Goal: Task Accomplishment & Management: Use online tool/utility

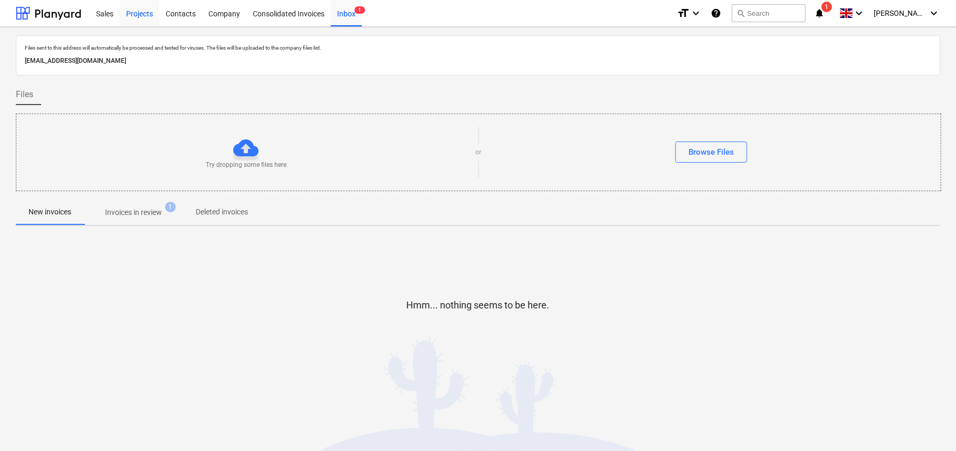
click at [140, 13] on div "Projects" at bounding box center [140, 12] width 40 height 27
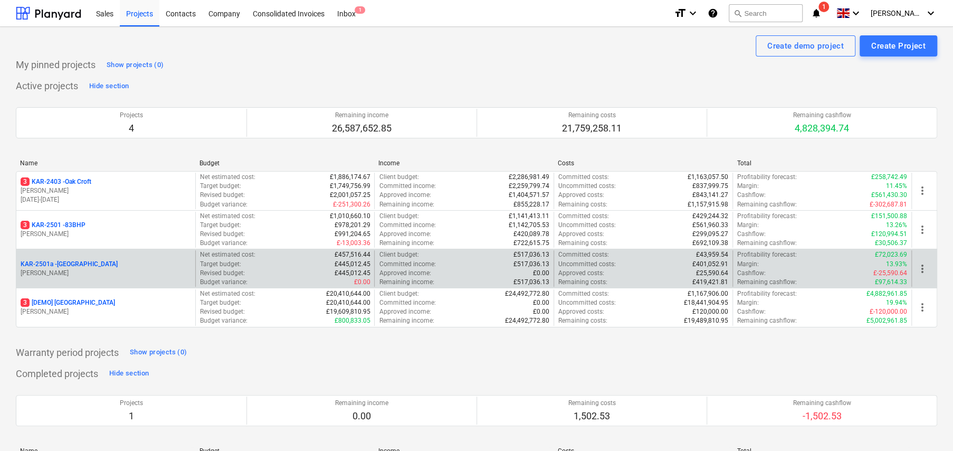
click at [92, 262] on p "KAR-2501a - [GEOGRAPHIC_DATA]" at bounding box center [69, 264] width 97 height 9
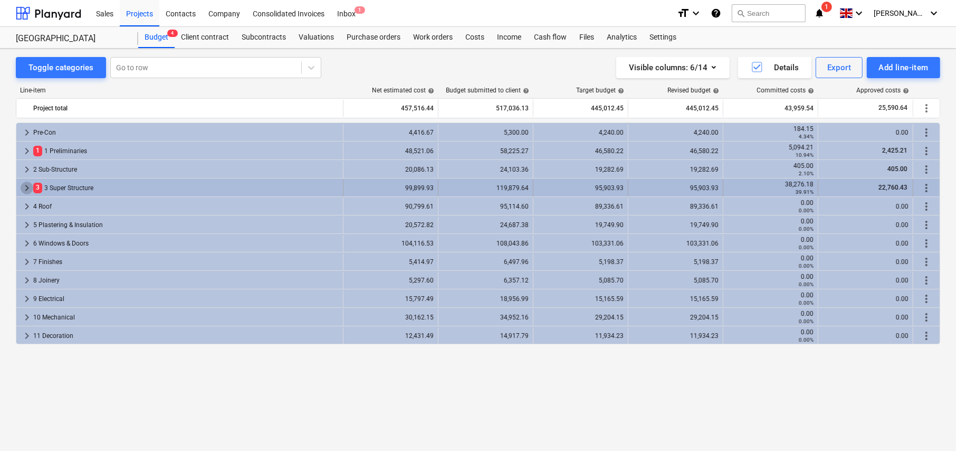
click at [27, 186] on span "keyboard_arrow_right" at bounding box center [27, 188] width 13 height 13
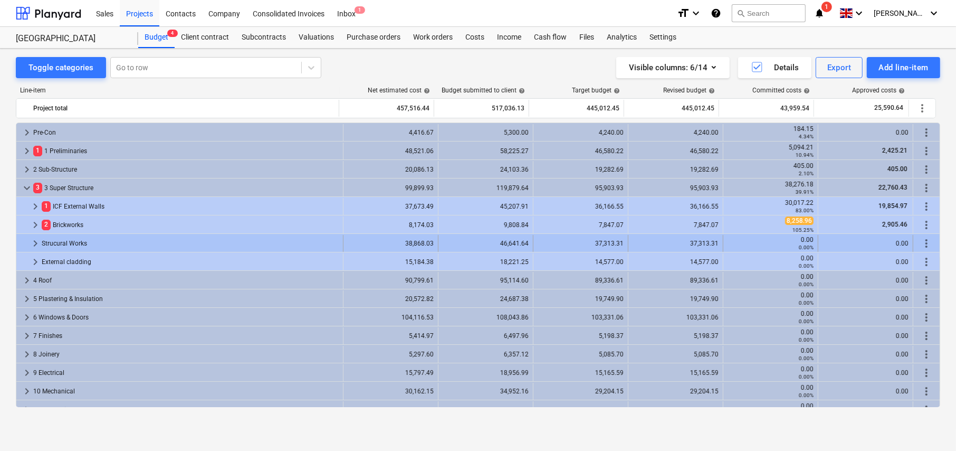
click at [31, 243] on span "keyboard_arrow_right" at bounding box center [35, 243] width 13 height 13
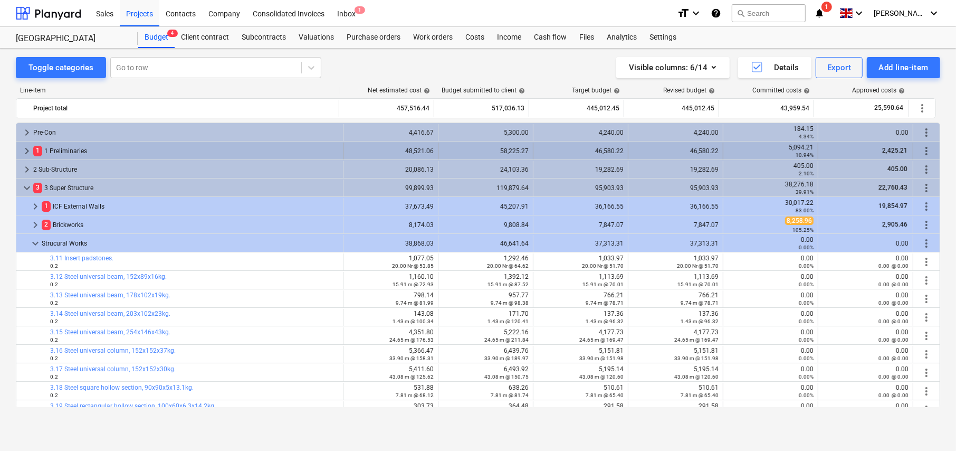
click at [24, 149] on span "keyboard_arrow_right" at bounding box center [27, 151] width 13 height 13
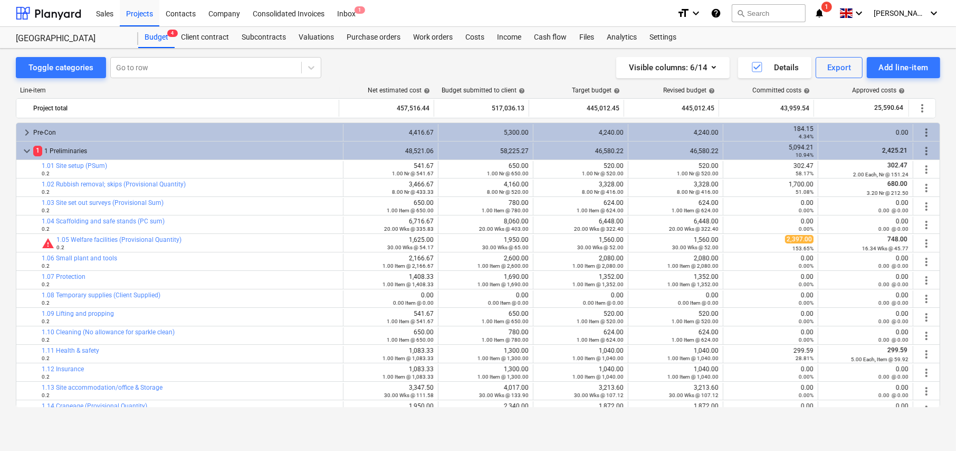
scroll to position [53, 0]
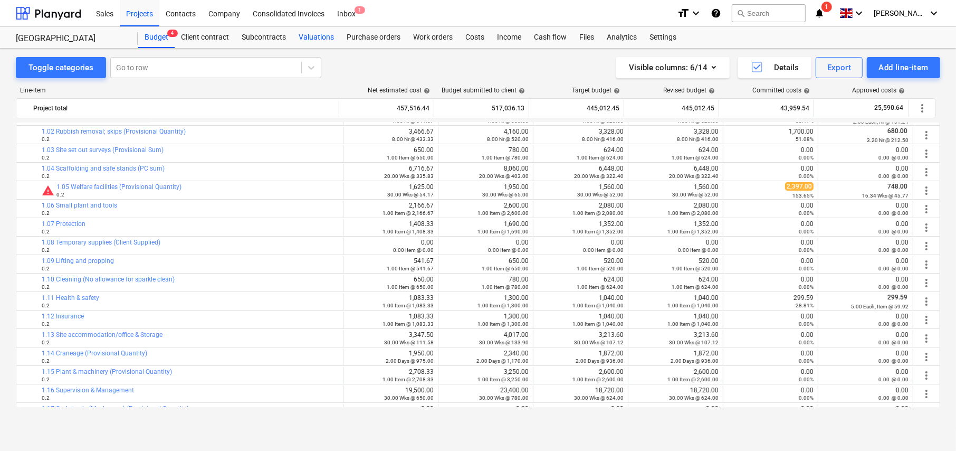
click at [326, 37] on div "Valuations" at bounding box center [316, 37] width 48 height 21
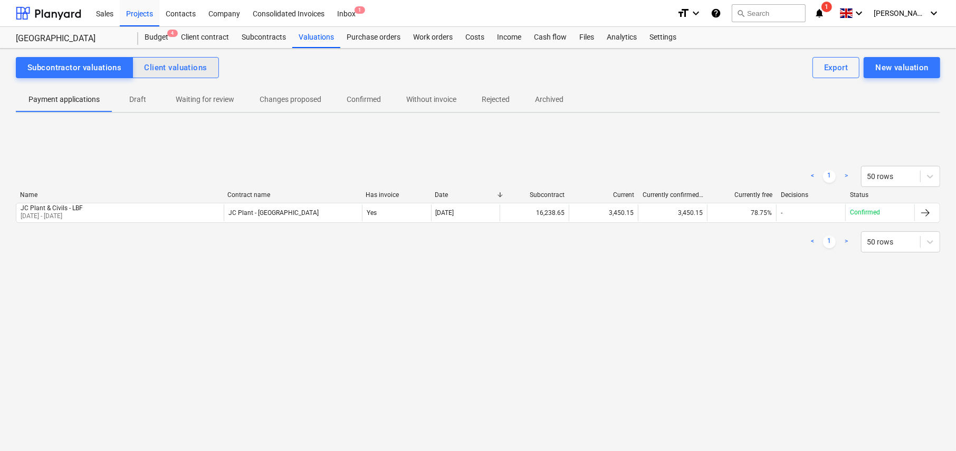
click at [202, 75] on button "Client valuations" at bounding box center [175, 67] width 86 height 21
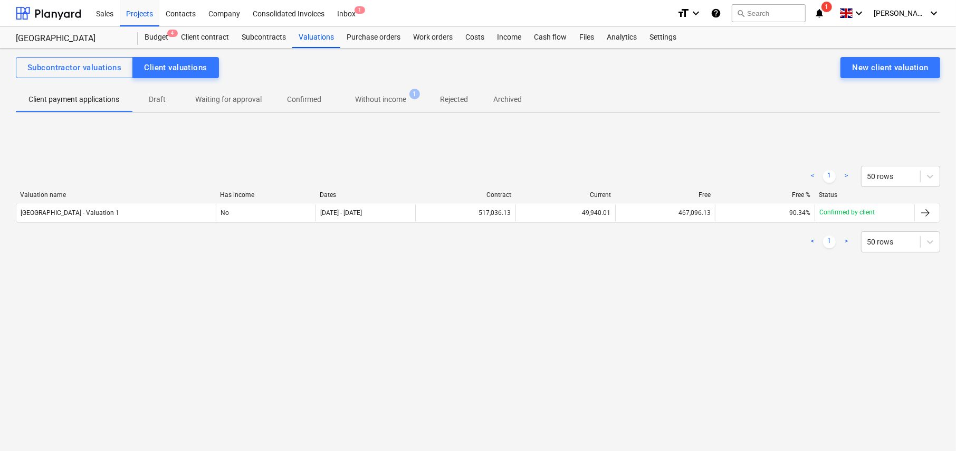
drag, startPoint x: 144, startPoint y: 11, endPoint x: 145, endPoint y: 36, distance: 25.4
click at [144, 11] on div "Projects" at bounding box center [140, 12] width 40 height 27
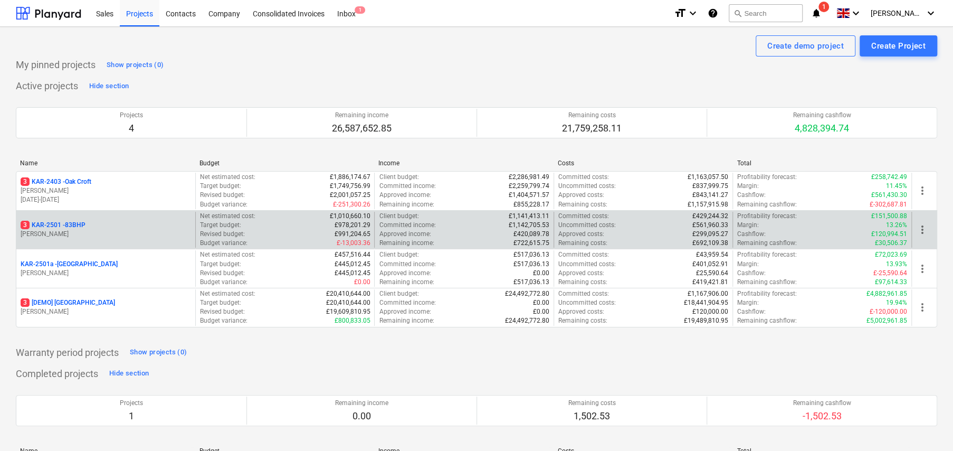
click at [78, 223] on p "3 KAR-2501 - 83BHP" at bounding box center [53, 225] width 65 height 9
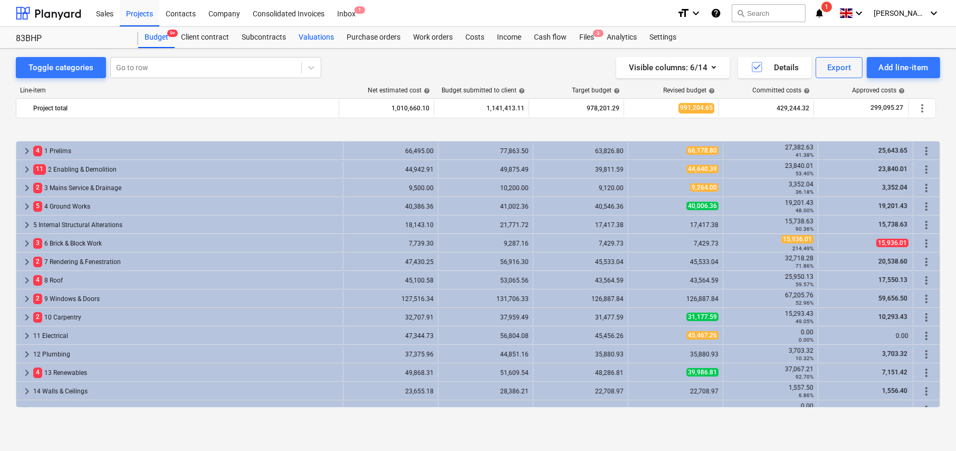
scroll to position [402, 0]
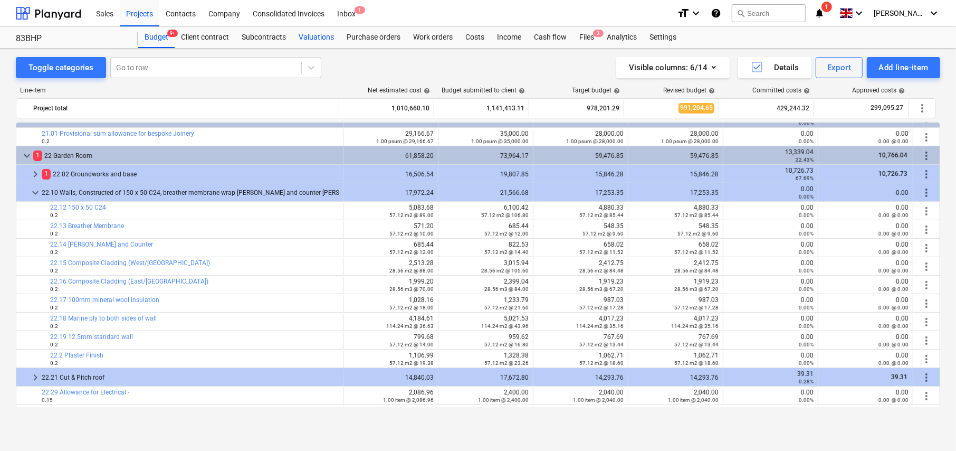
click at [315, 36] on div "Valuations" at bounding box center [316, 37] width 48 height 21
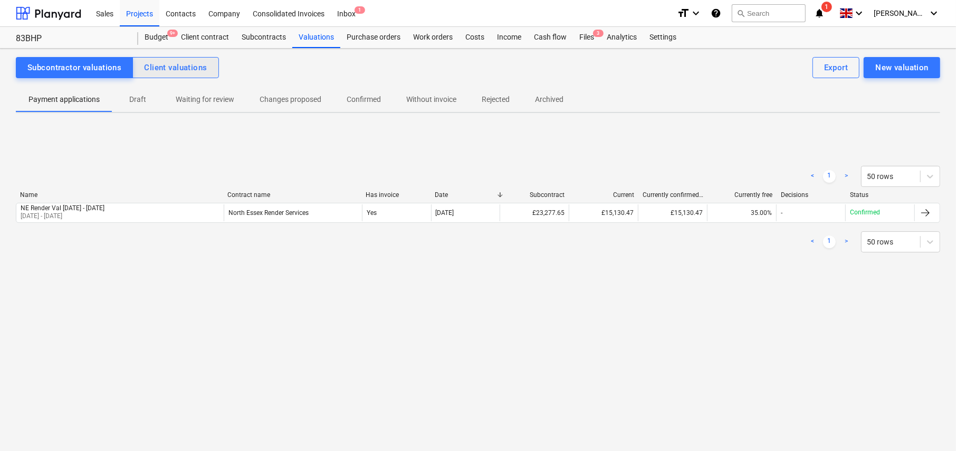
click at [175, 73] on div "Client valuations" at bounding box center [175, 68] width 63 height 14
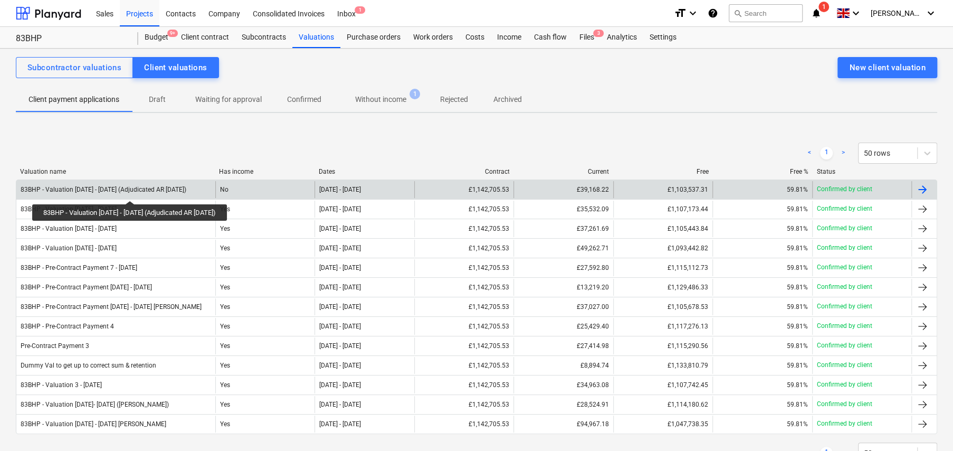
click at [129, 191] on div "83BHP - Valuation [DATE] - [DATE] (Adjudicated AR [DATE])" at bounding box center [104, 189] width 166 height 7
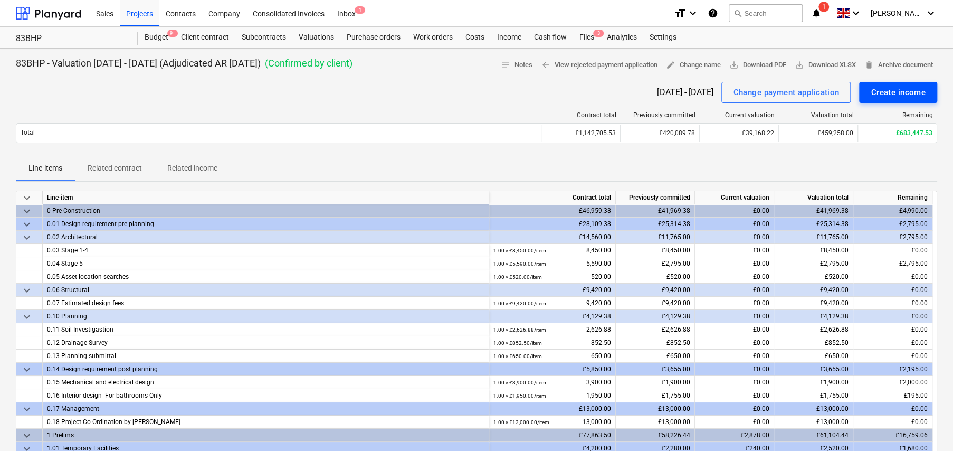
click at [886, 95] on div "Create income" at bounding box center [898, 93] width 55 height 14
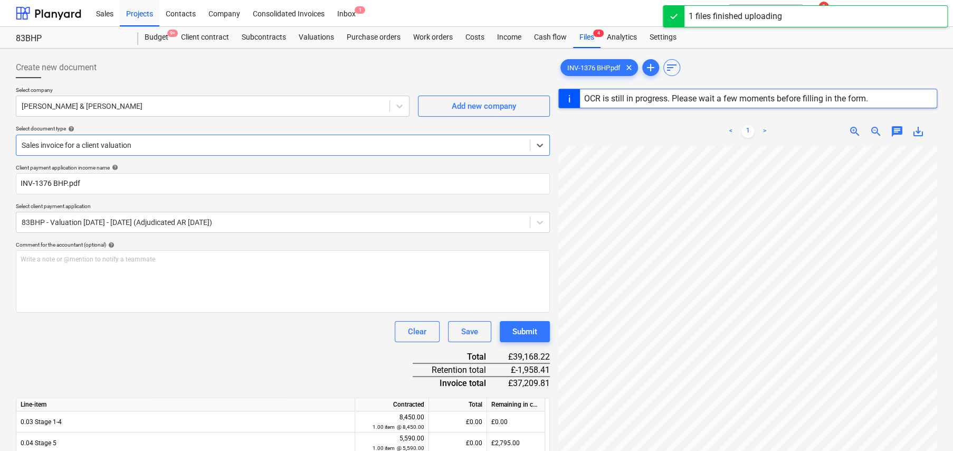
type input "1376"
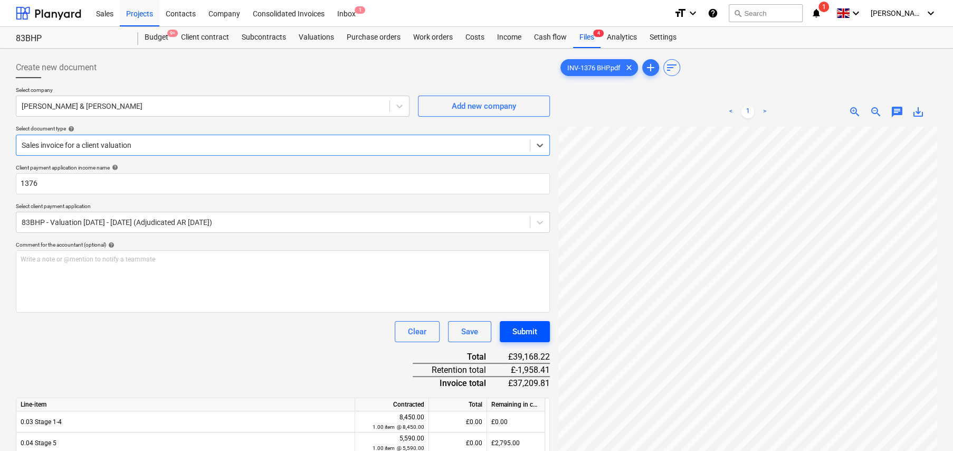
click at [532, 336] on div "Submit" at bounding box center [525, 332] width 25 height 14
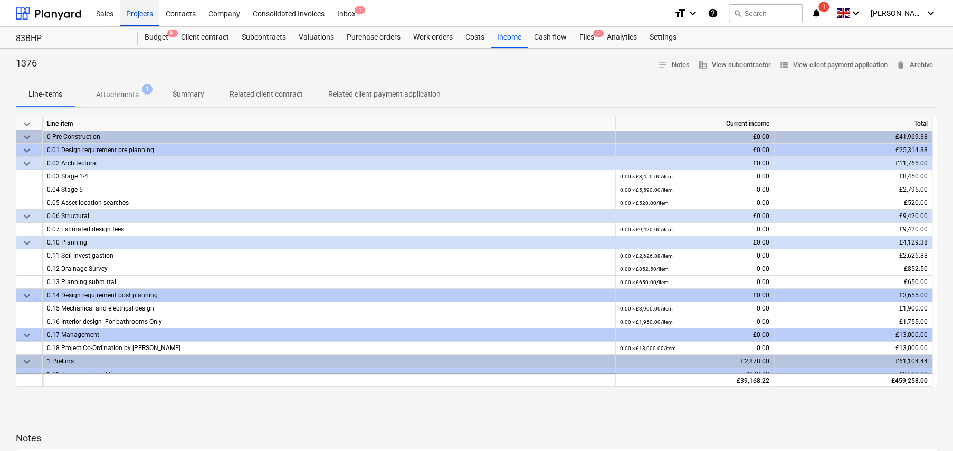
click at [144, 14] on div "Projects" at bounding box center [140, 12] width 40 height 27
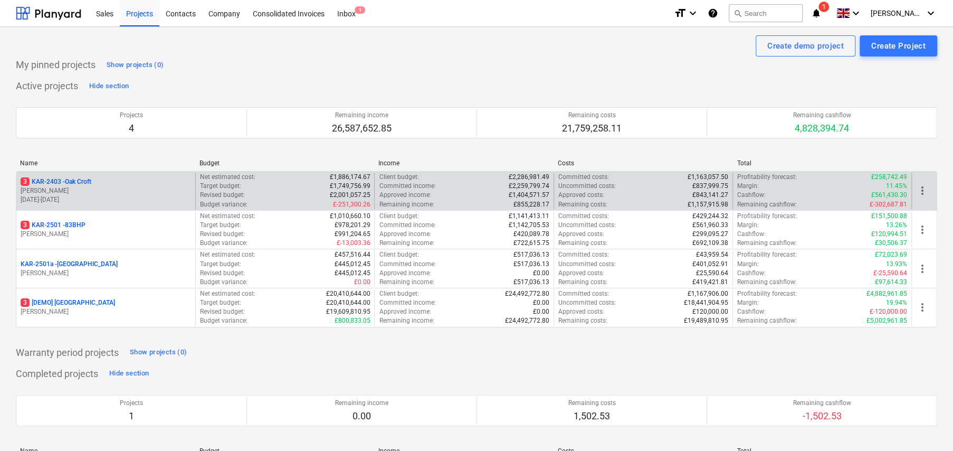
click at [79, 181] on p "3 KAR-2403 - Oak Croft" at bounding box center [56, 181] width 71 height 9
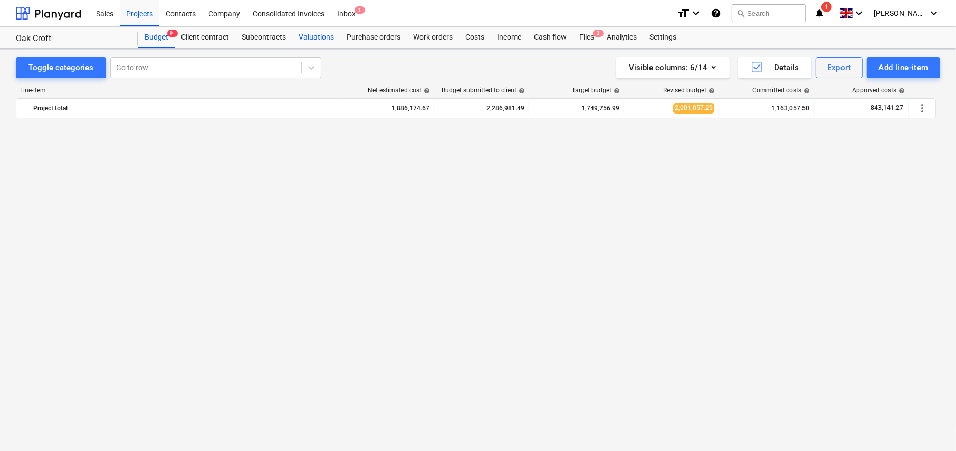
drag, startPoint x: 320, startPoint y: 37, endPoint x: 317, endPoint y: 44, distance: 7.1
click at [320, 37] on div "Valuations" at bounding box center [316, 37] width 48 height 21
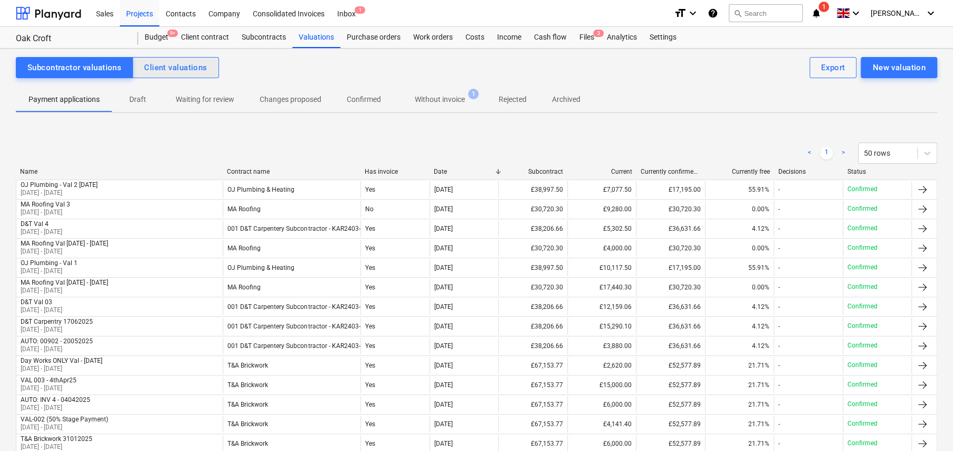
click at [164, 69] on div "Client valuations" at bounding box center [175, 68] width 63 height 14
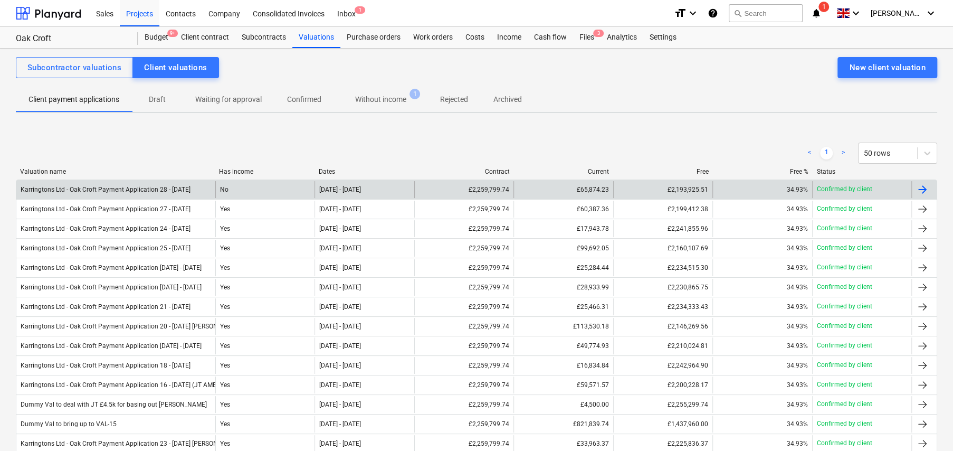
click at [245, 191] on div "No" at bounding box center [264, 189] width 99 height 17
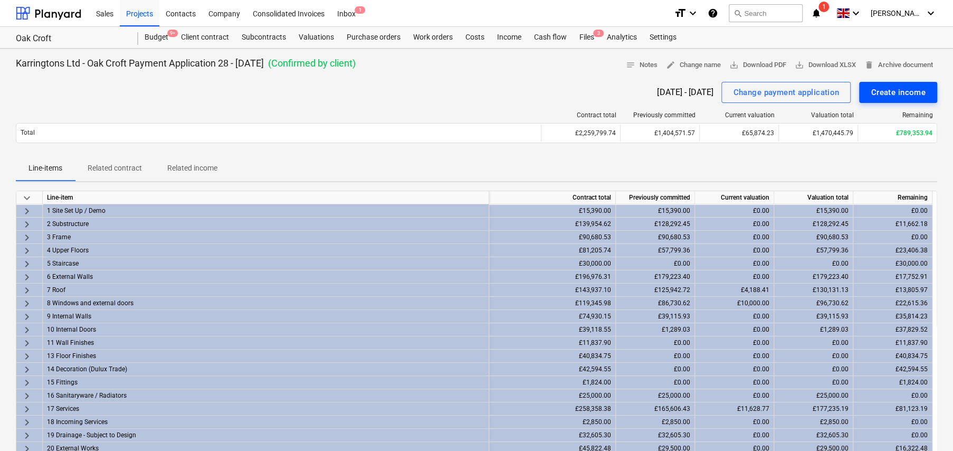
click at [897, 89] on div "Create income" at bounding box center [898, 93] width 55 height 14
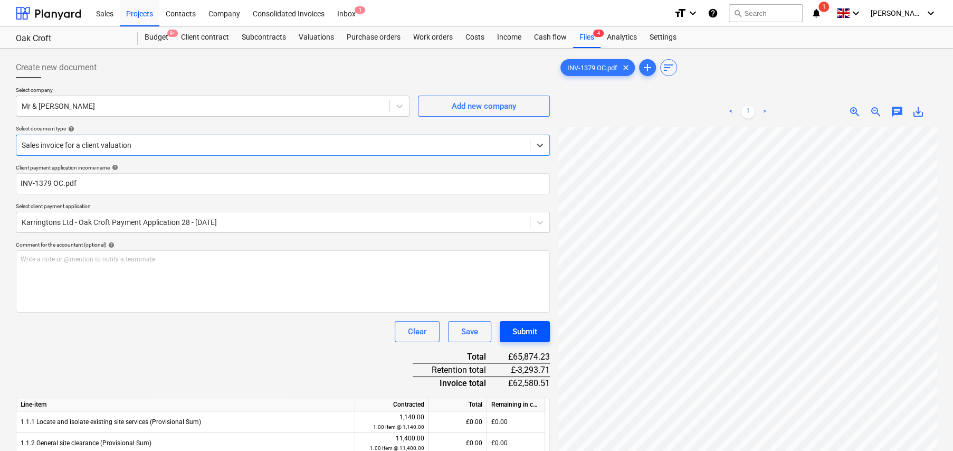
type input "1379"
click at [536, 329] on div "Submit" at bounding box center [525, 332] width 25 height 14
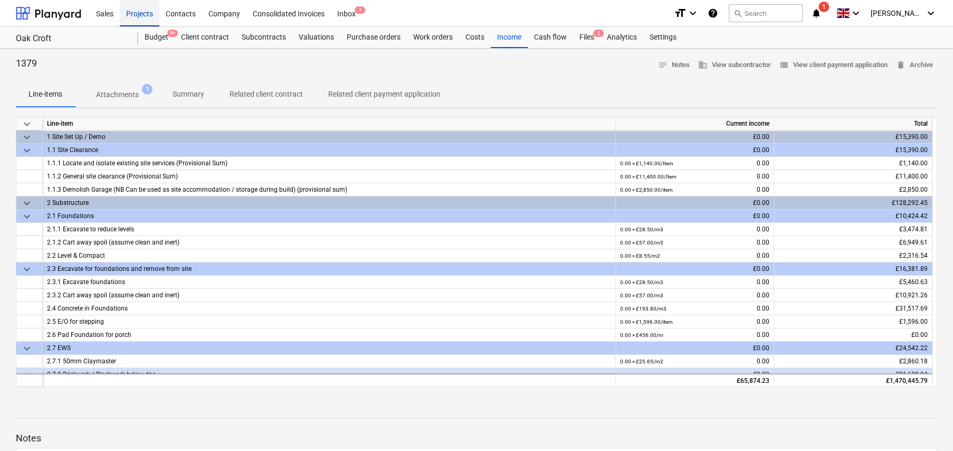
click at [138, 16] on div "Projects" at bounding box center [140, 12] width 40 height 27
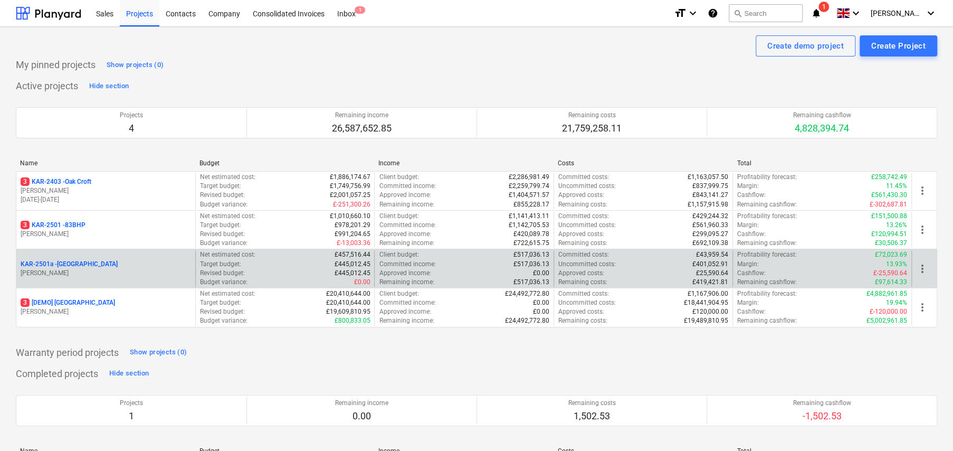
click at [89, 263] on p "KAR-2501a - [GEOGRAPHIC_DATA]" at bounding box center [69, 264] width 97 height 9
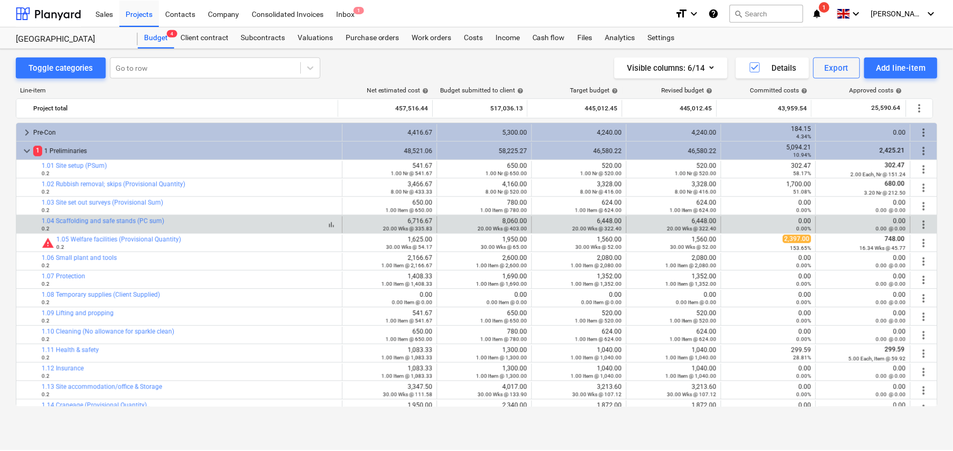
scroll to position [53, 0]
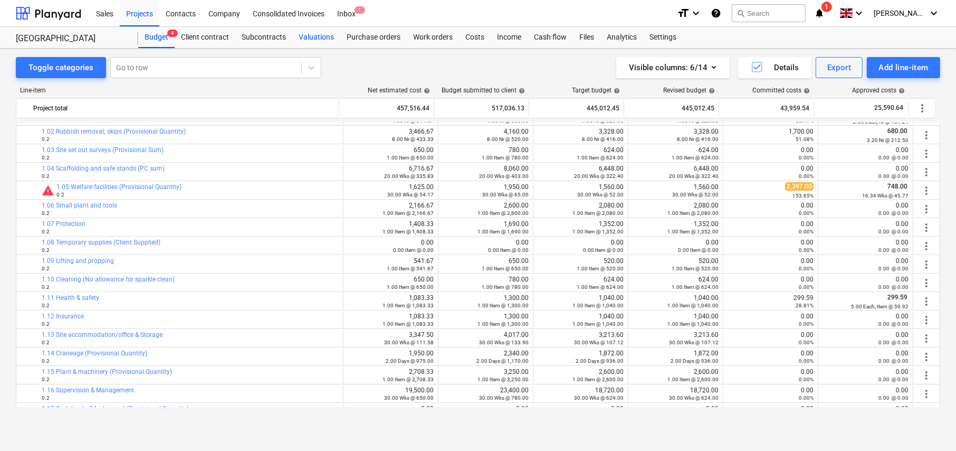
click at [311, 35] on div "Valuations" at bounding box center [316, 37] width 48 height 21
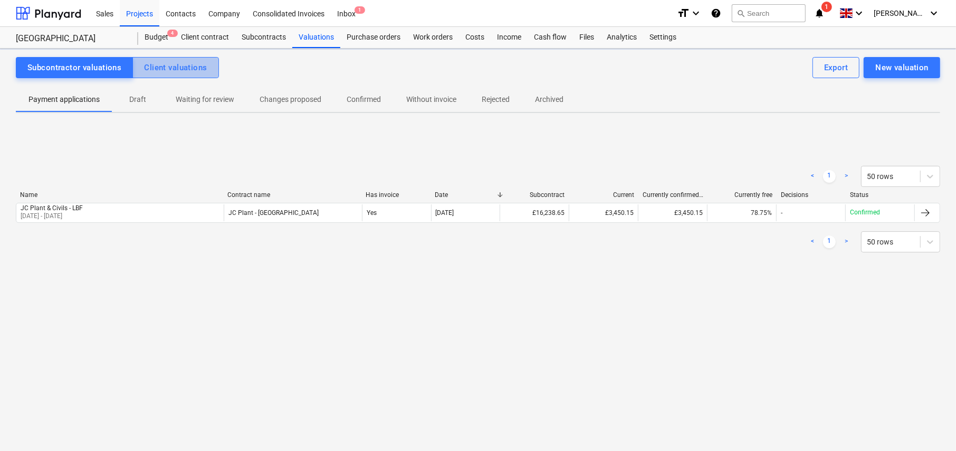
click at [183, 71] on div "Client valuations" at bounding box center [175, 68] width 63 height 14
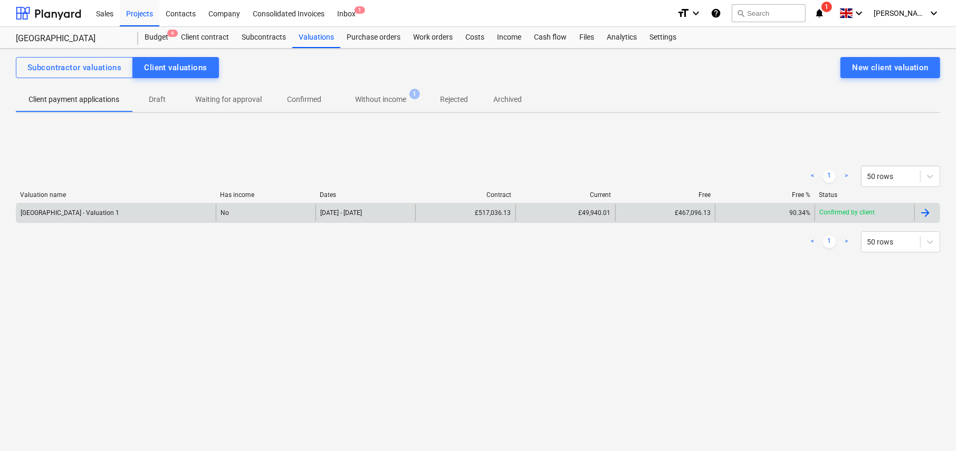
click at [207, 215] on div "[GEOGRAPHIC_DATA] - Valuation 1" at bounding box center [116, 212] width 200 height 17
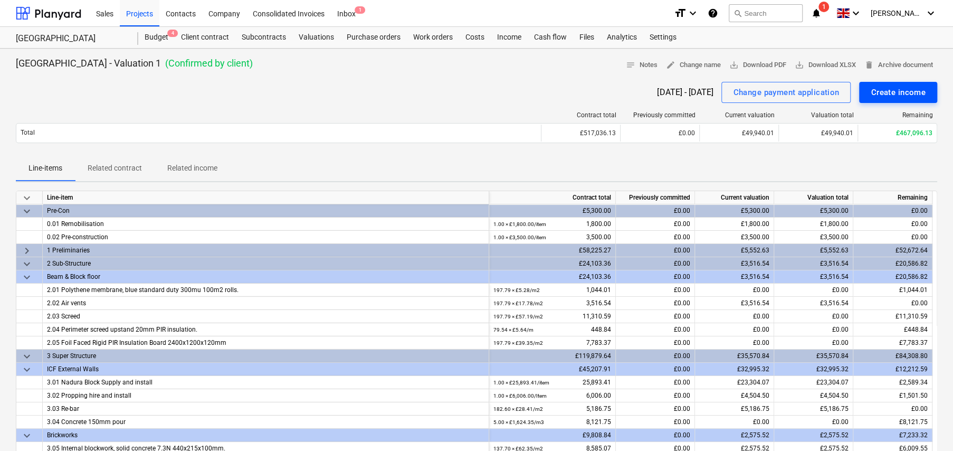
click at [911, 90] on div "Create income" at bounding box center [898, 93] width 55 height 14
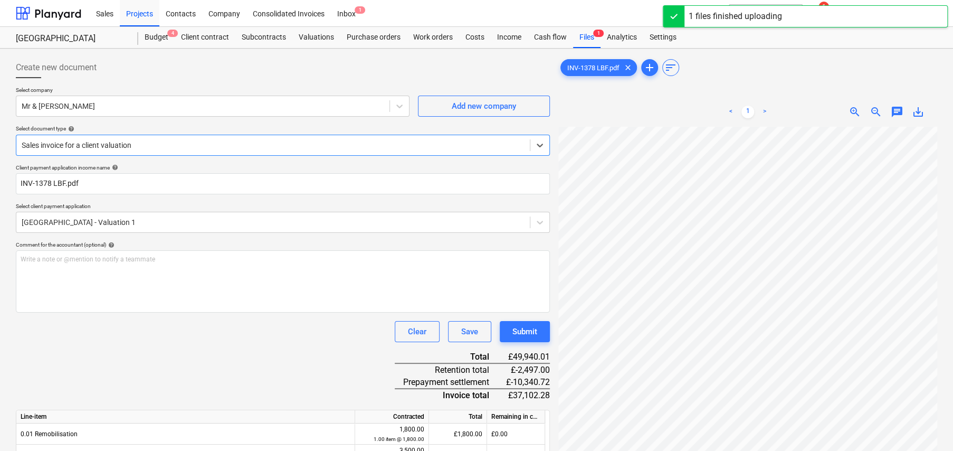
type input "1378"
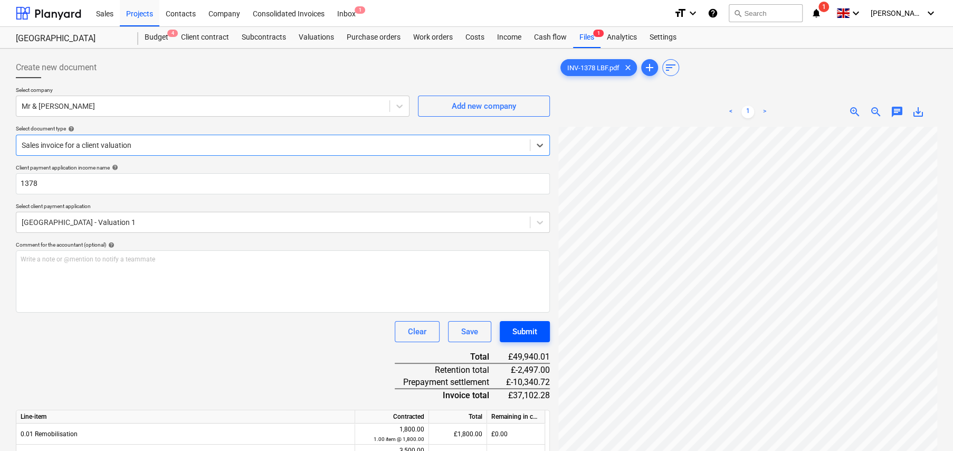
click at [510, 330] on button "Submit" at bounding box center [525, 331] width 50 height 21
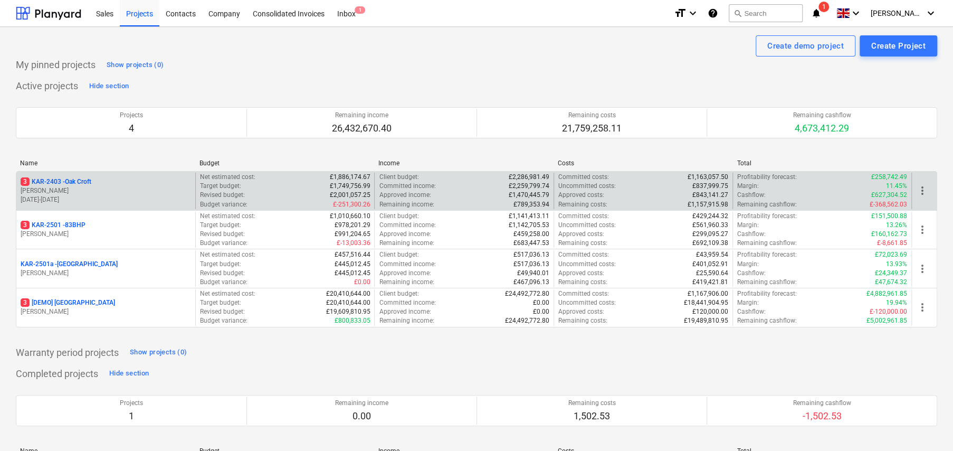
click at [80, 180] on p "3 KAR-2403 - Oak Croft" at bounding box center [56, 181] width 71 height 9
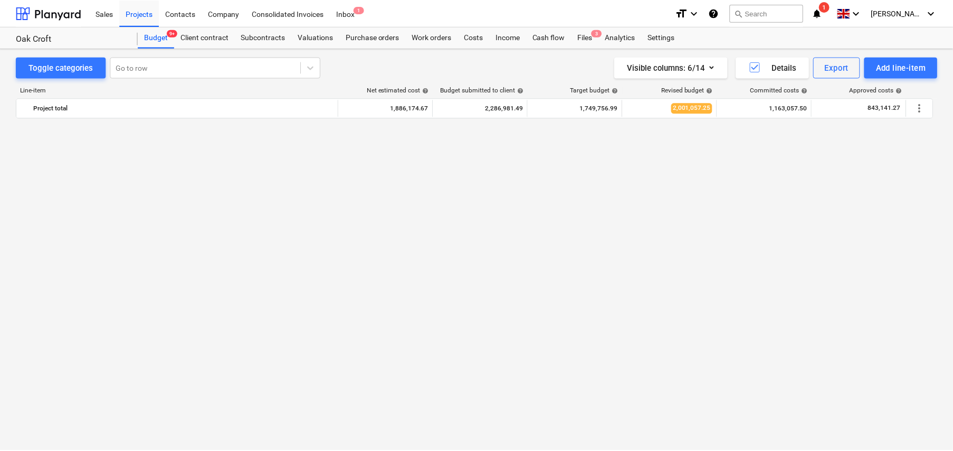
scroll to position [892, 0]
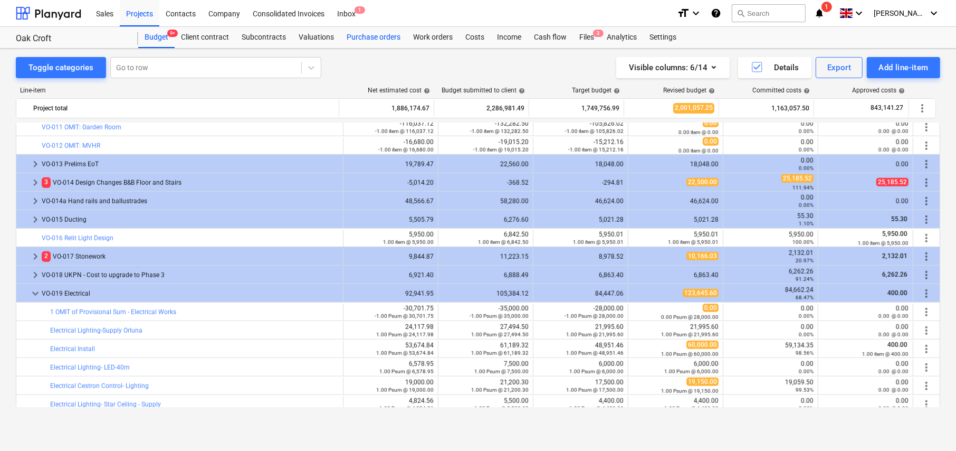
click at [374, 35] on div "Purchase orders" at bounding box center [373, 37] width 67 height 21
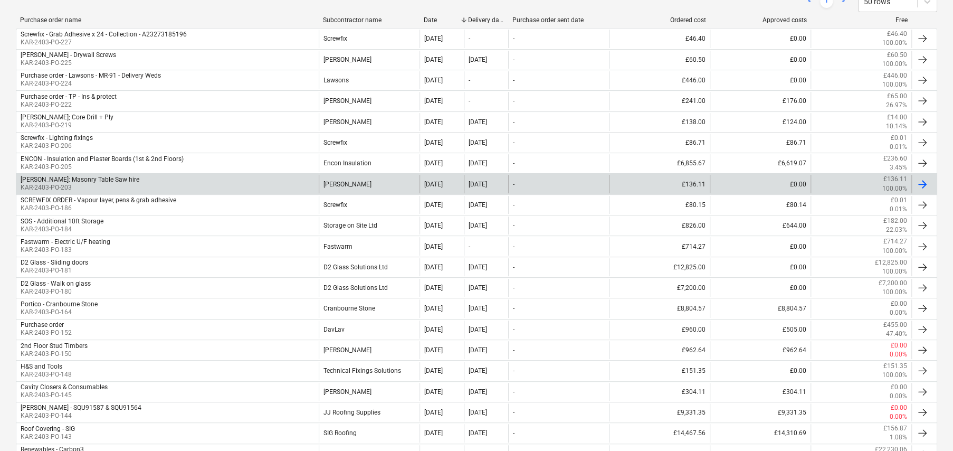
scroll to position [211, 0]
